Goal: Transaction & Acquisition: Book appointment/travel/reservation

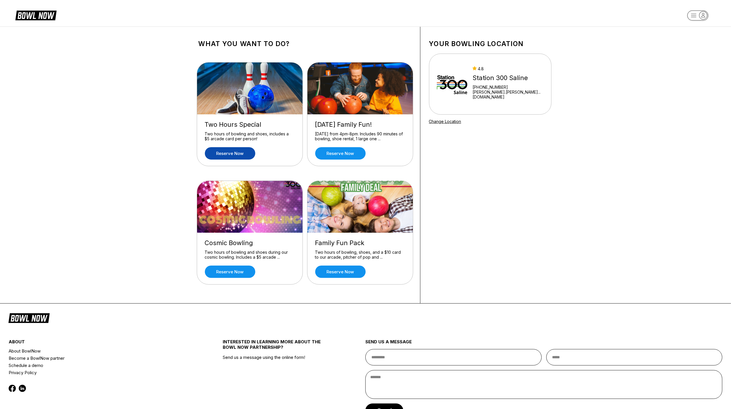
click at [243, 151] on link "Reserve now" at bounding box center [230, 153] width 50 height 12
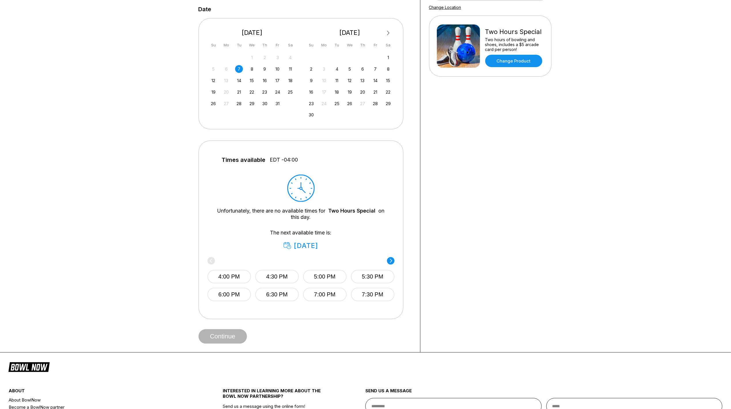
scroll to position [115, 0]
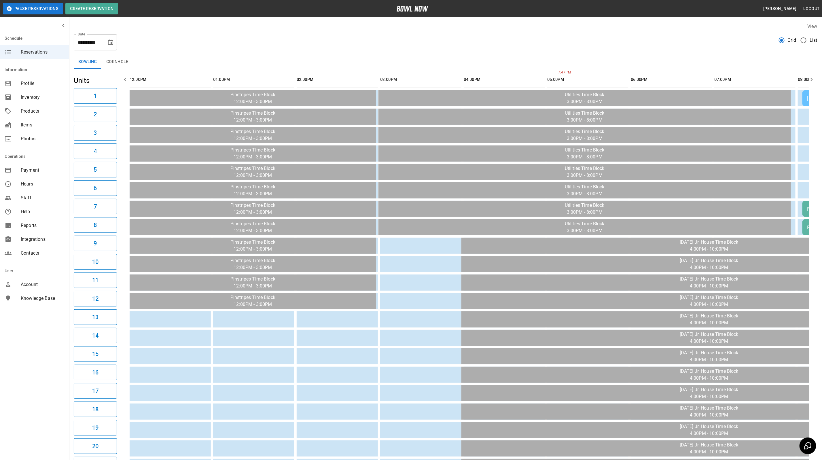
scroll to position [0, 155]
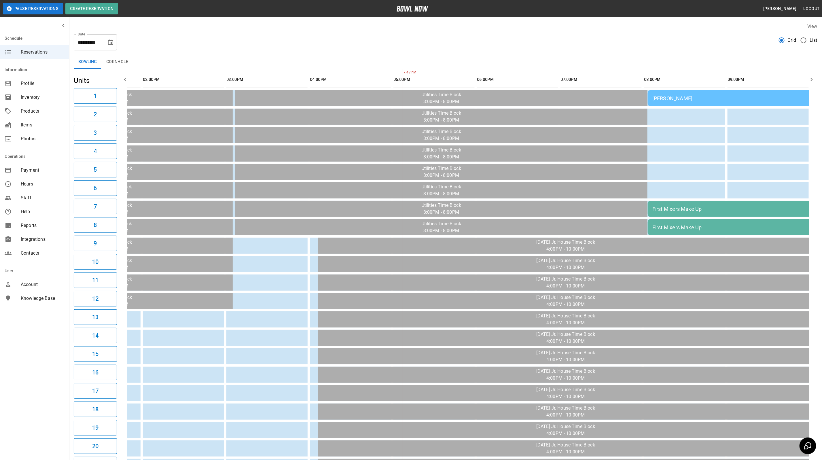
click at [714, 98] on div "[PERSON_NAME]" at bounding box center [731, 98] width 157 height 6
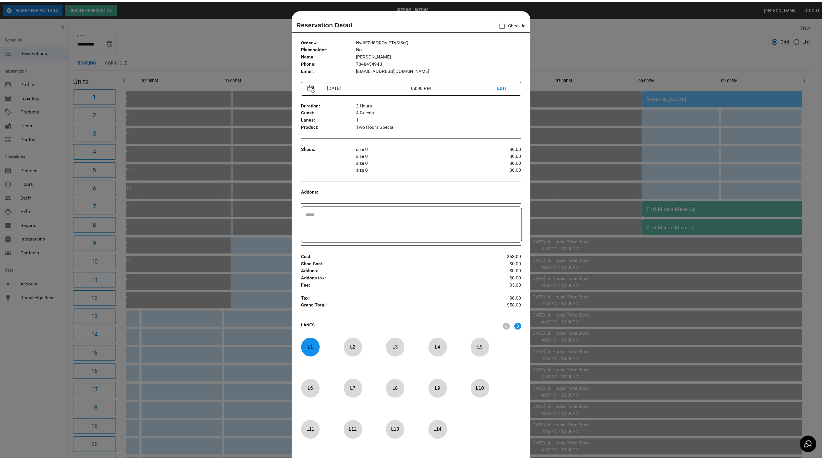
scroll to position [9, 0]
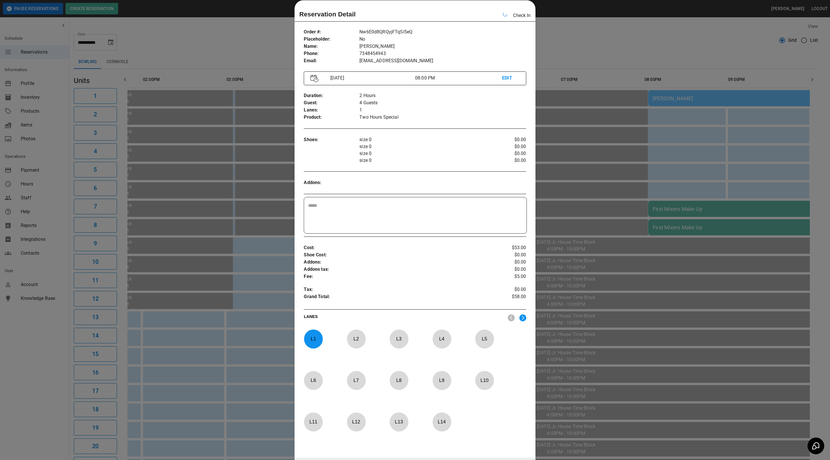
click at [638, 38] on div at bounding box center [415, 230] width 830 height 460
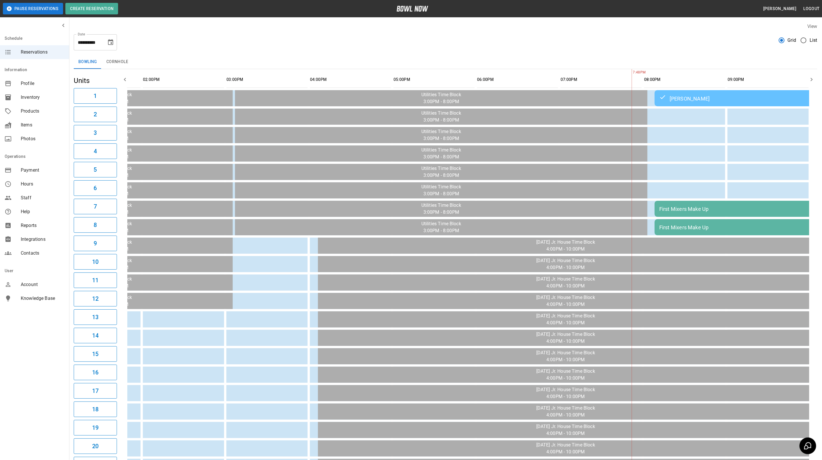
scroll to position [0, 155]
